Goal: Check status

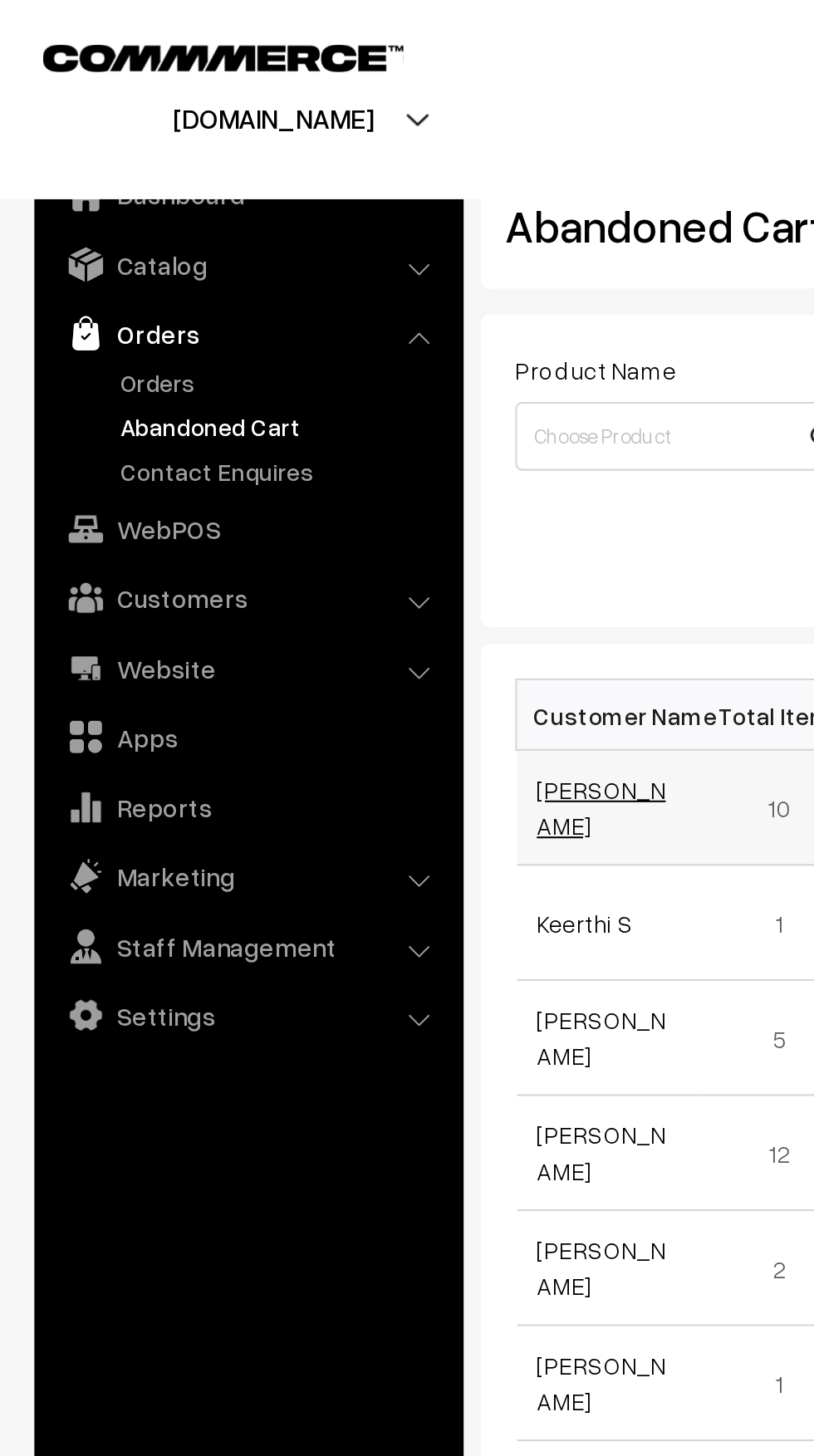
click at [297, 393] on link "[PERSON_NAME]" at bounding box center [291, 391] width 62 height 32
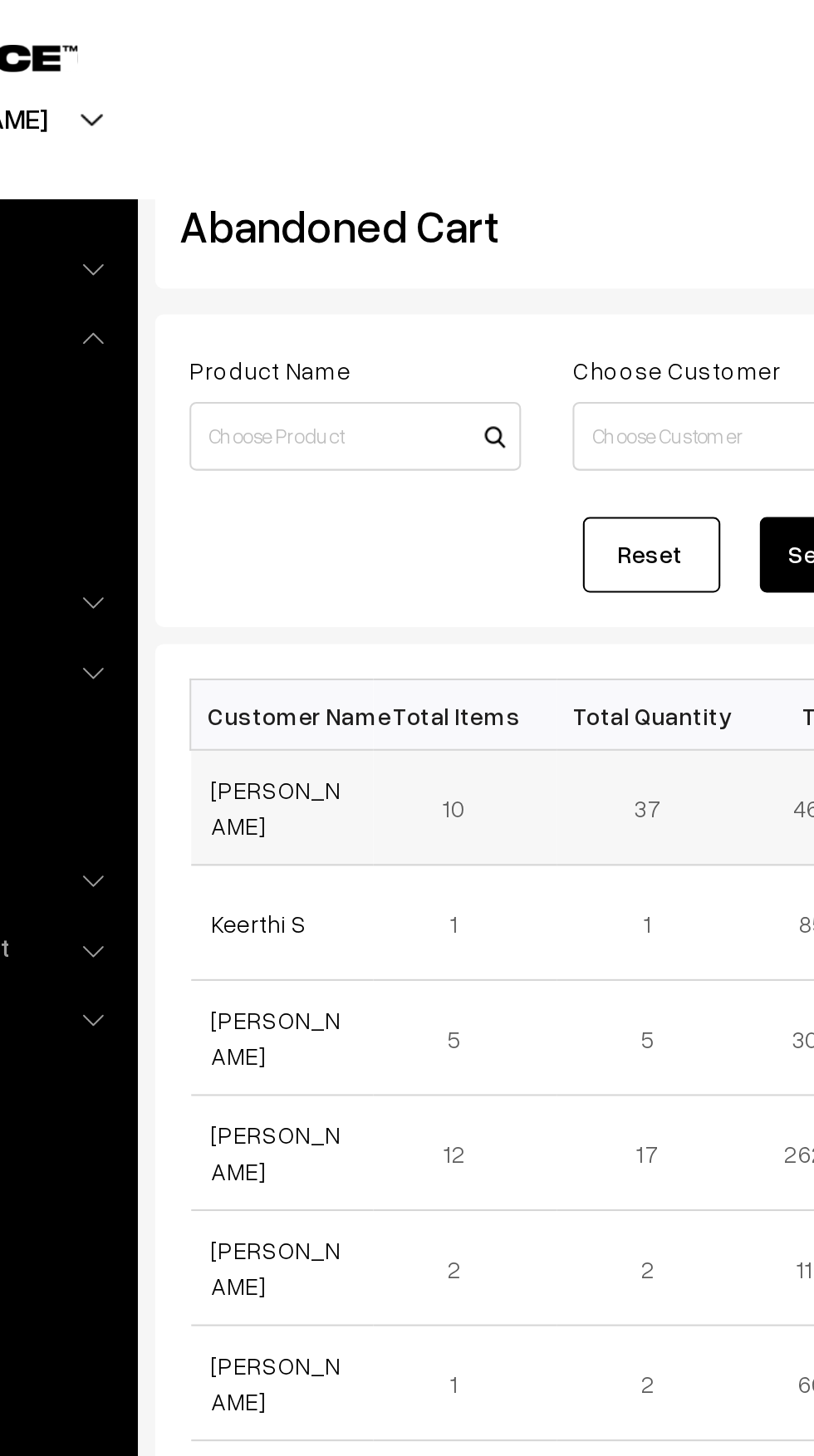
click at [299, 414] on td "[PERSON_NAME]" at bounding box center [294, 391] width 89 height 56
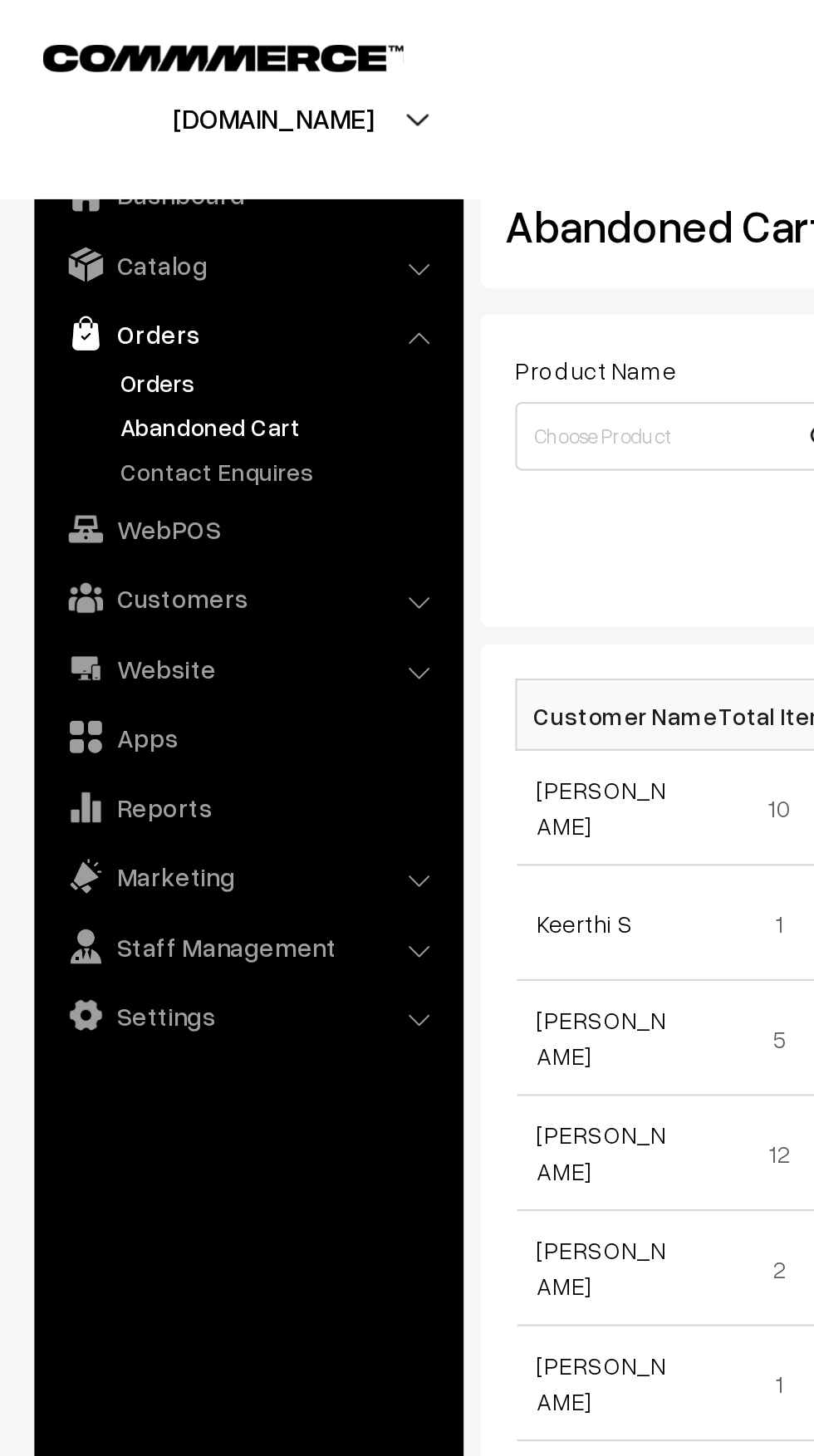
click at [67, 178] on link "Orders" at bounding box center [136, 184] width 164 height 18
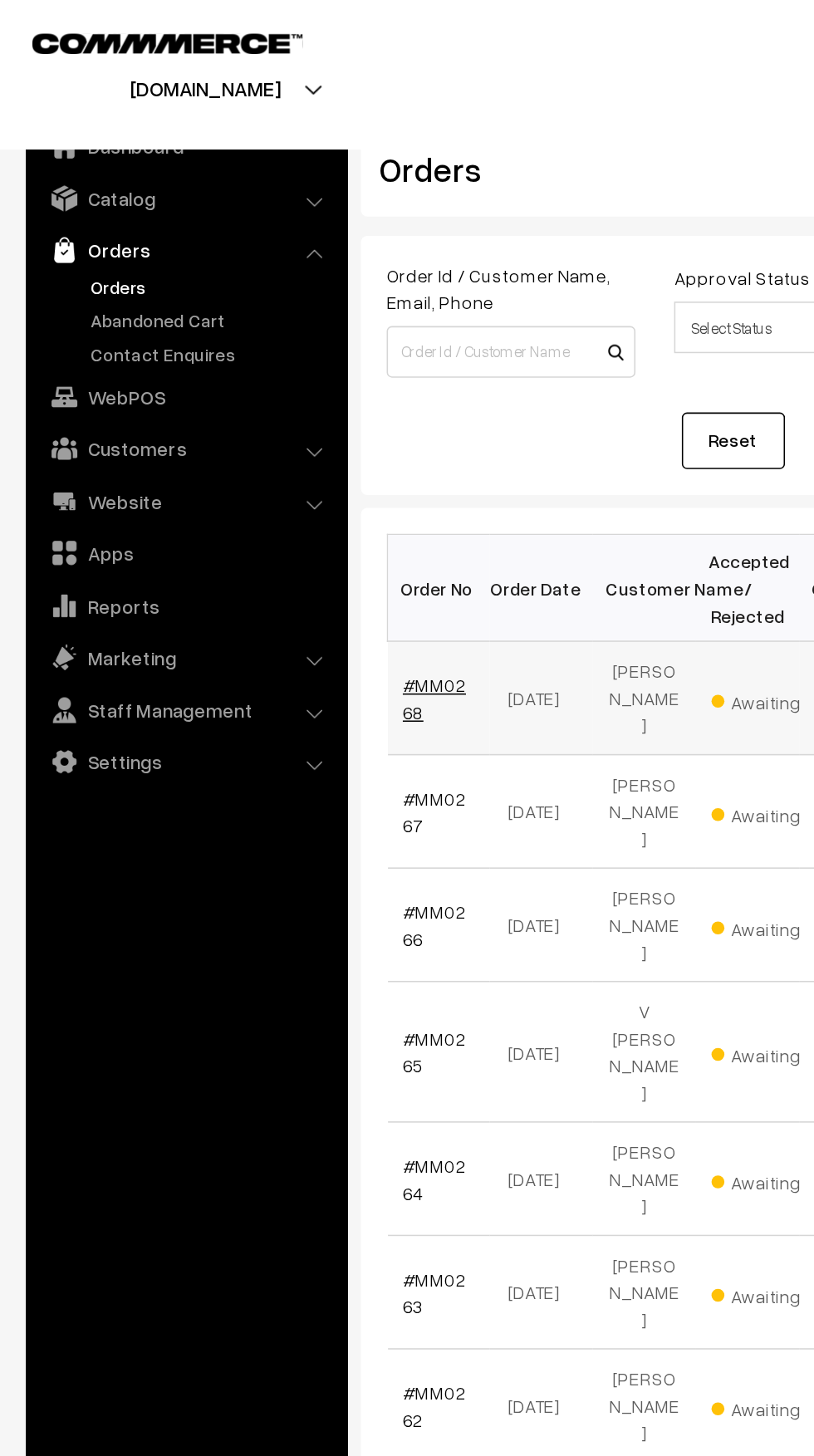
click at [273, 435] on link "#MM0268" at bounding box center [280, 450] width 41 height 32
